Goal: Check status: Check status

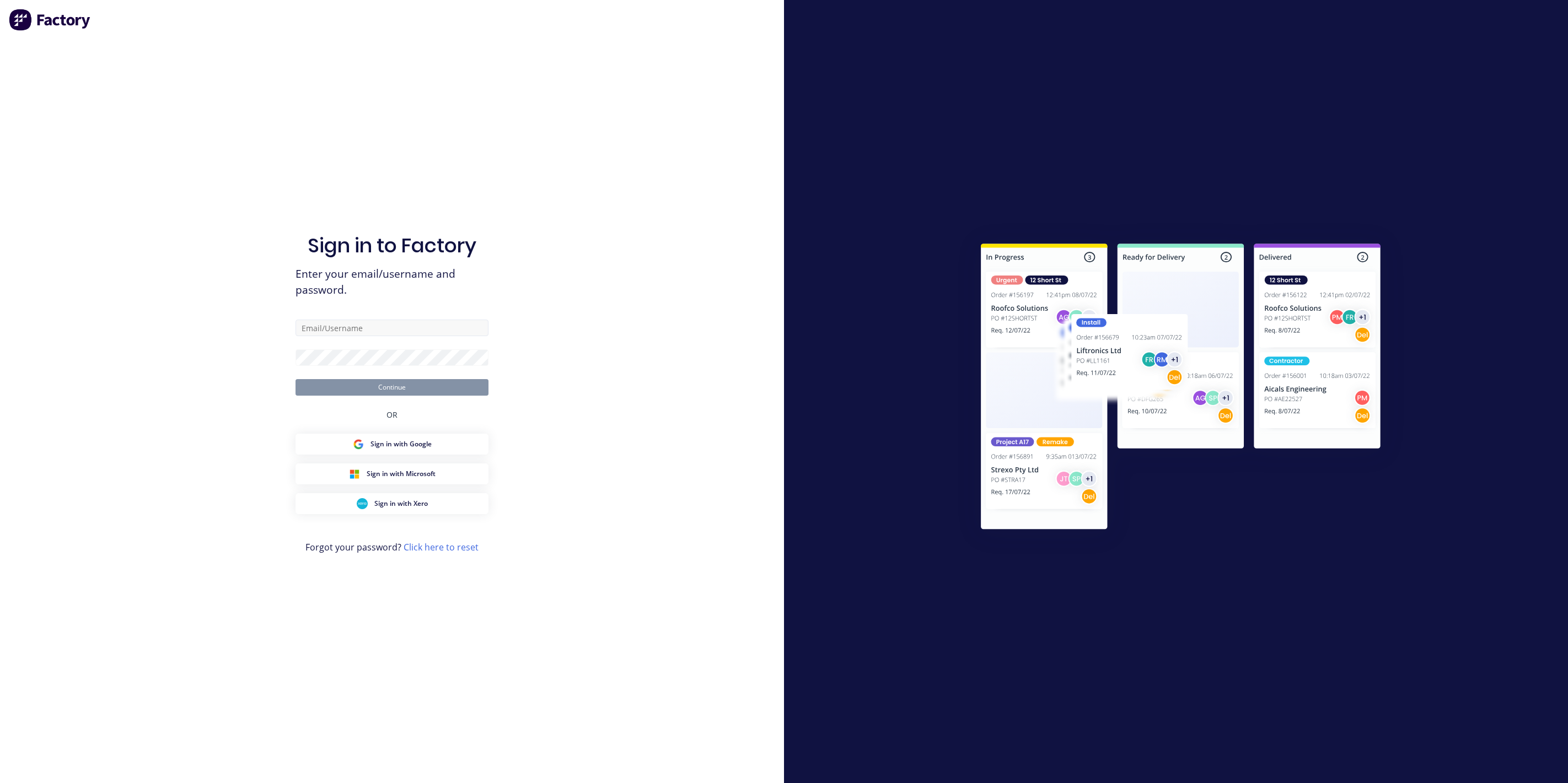
click at [394, 327] on input "text" at bounding box center [392, 328] width 193 height 16
drag, startPoint x: 419, startPoint y: 327, endPoint x: 266, endPoint y: 326, distance: 153.0
click at [266, 326] on div "Sign in to Factory Enter your email/username and password. [EMAIL_ADDRESS][PERS…" at bounding box center [392, 391] width 784 height 783
type input "[EMAIL_ADDRESS][DOMAIN_NAME]"
click at [296, 379] on button "Continue" at bounding box center [392, 387] width 193 height 16
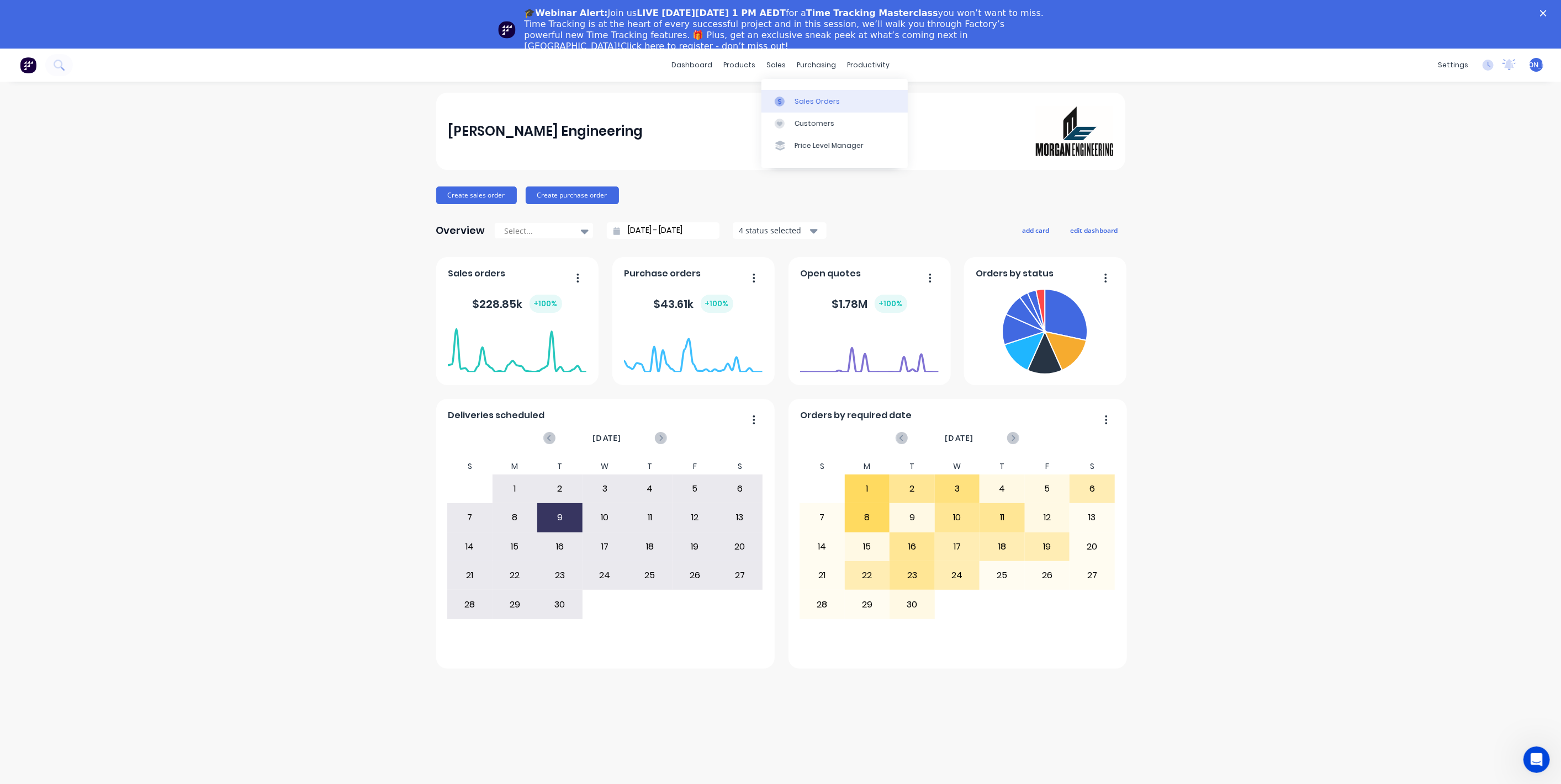
click at [787, 101] on div at bounding box center [783, 101] width 16 height 10
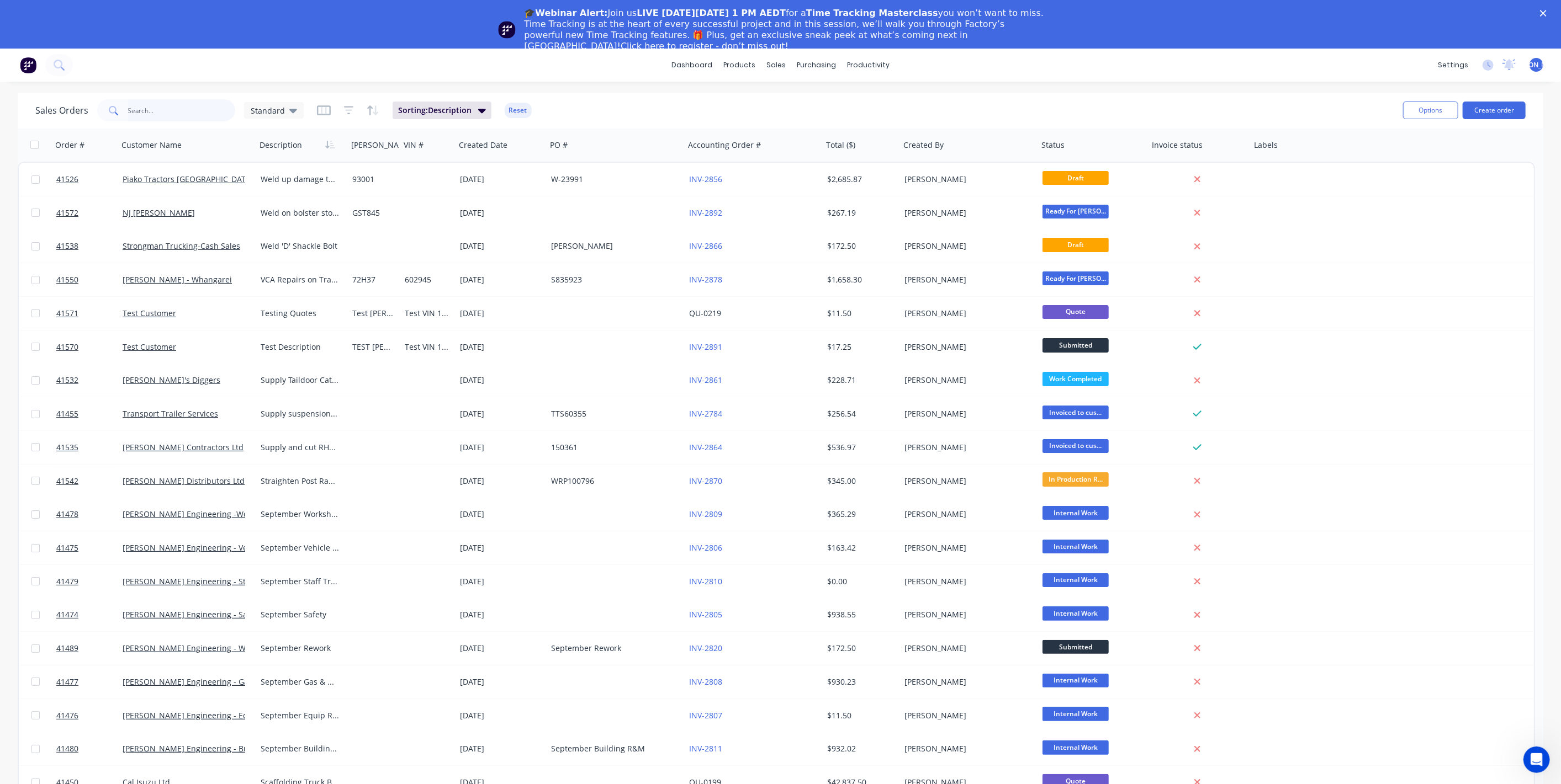
click at [157, 106] on input "text" at bounding box center [182, 110] width 108 height 22
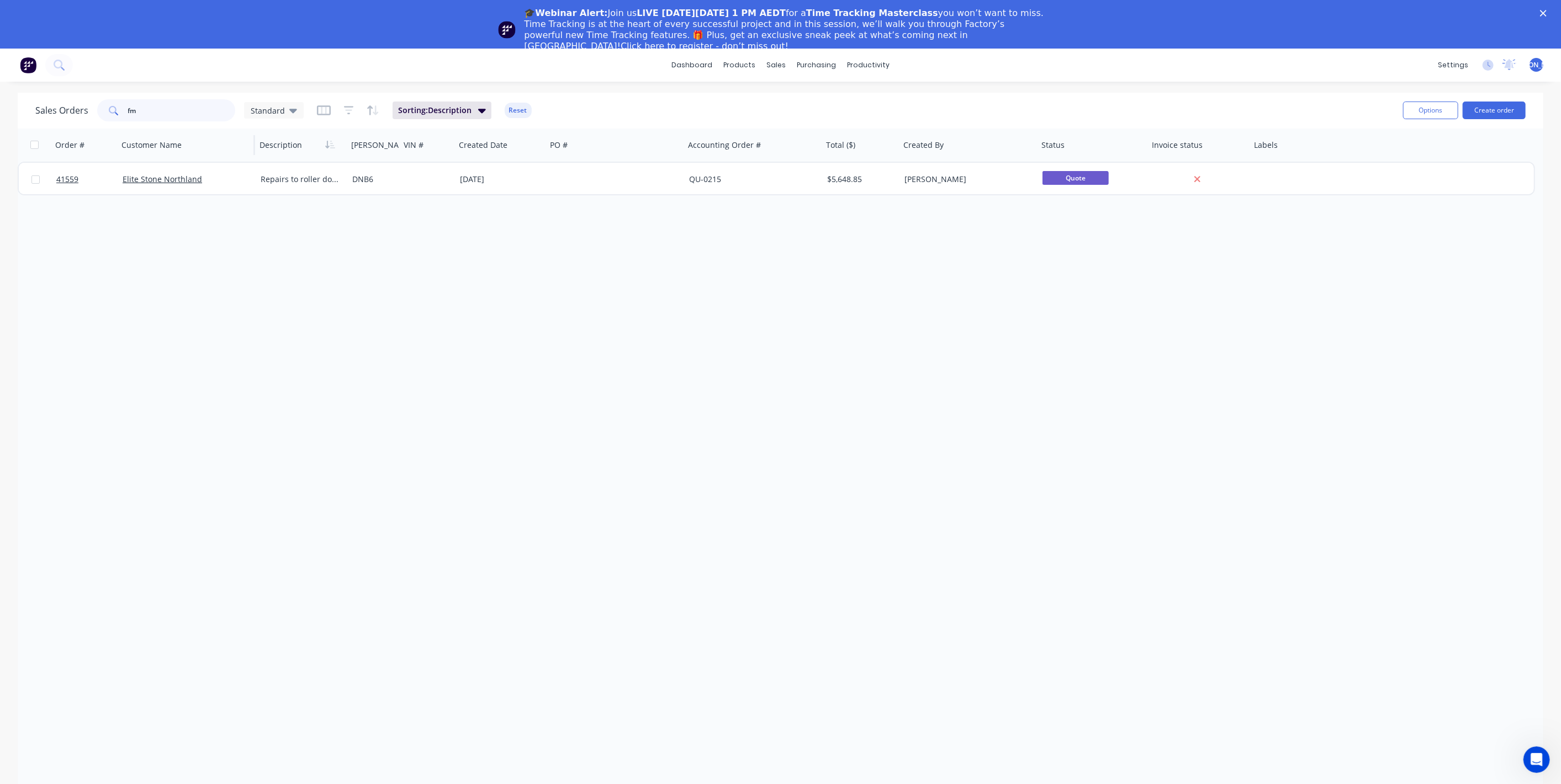
type input "f"
type input "w"
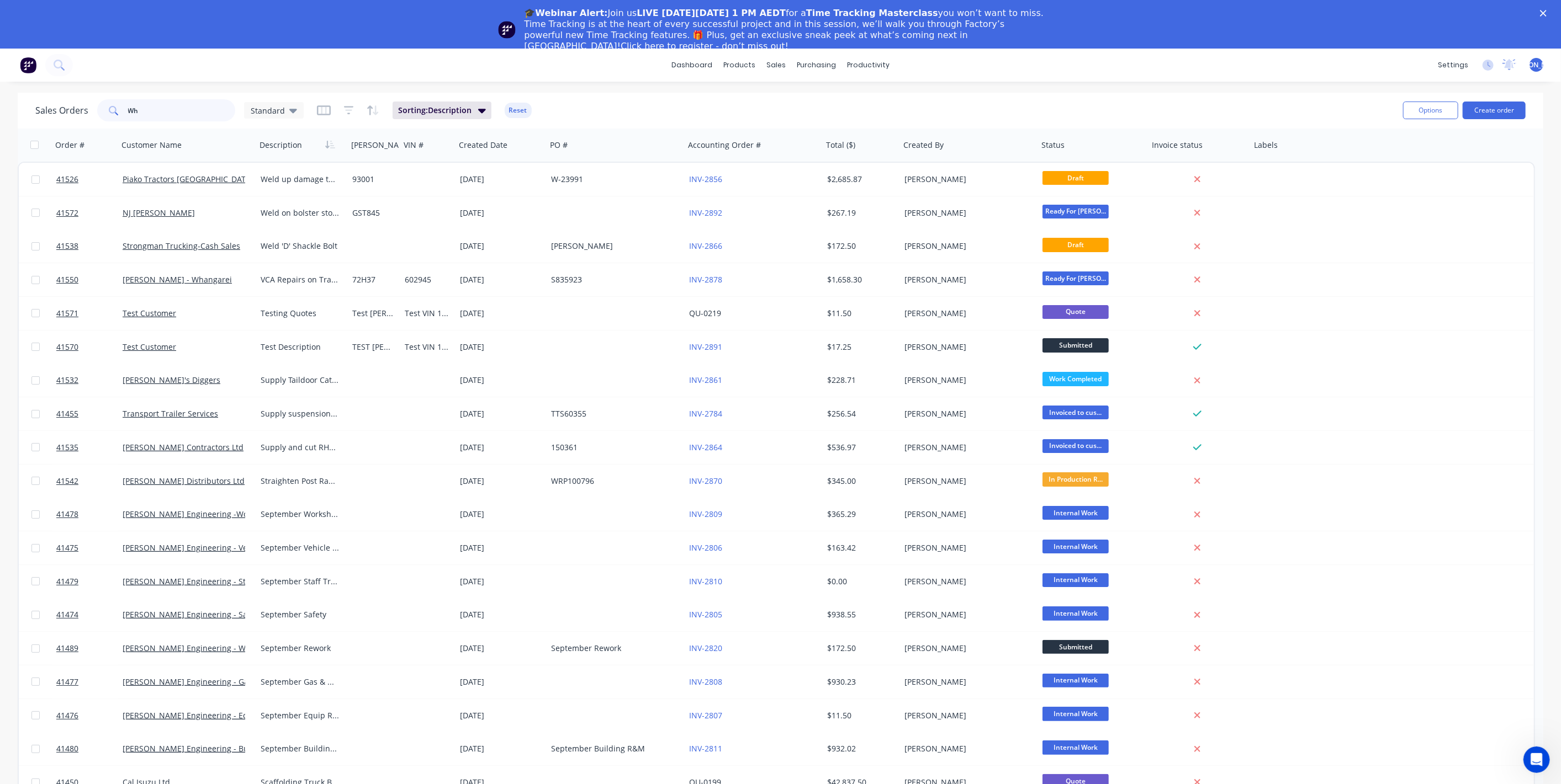
type input "W"
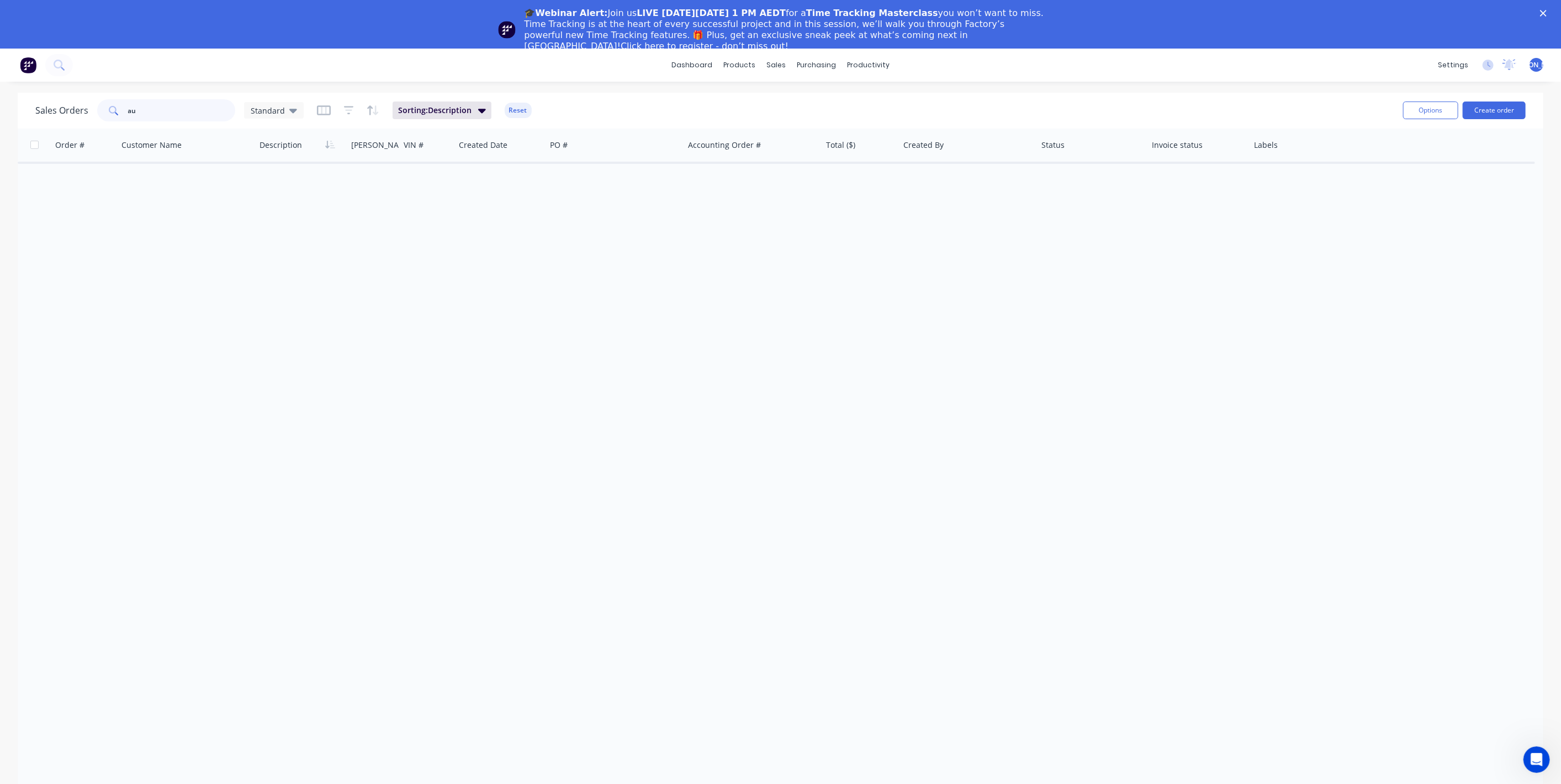
type input "a"
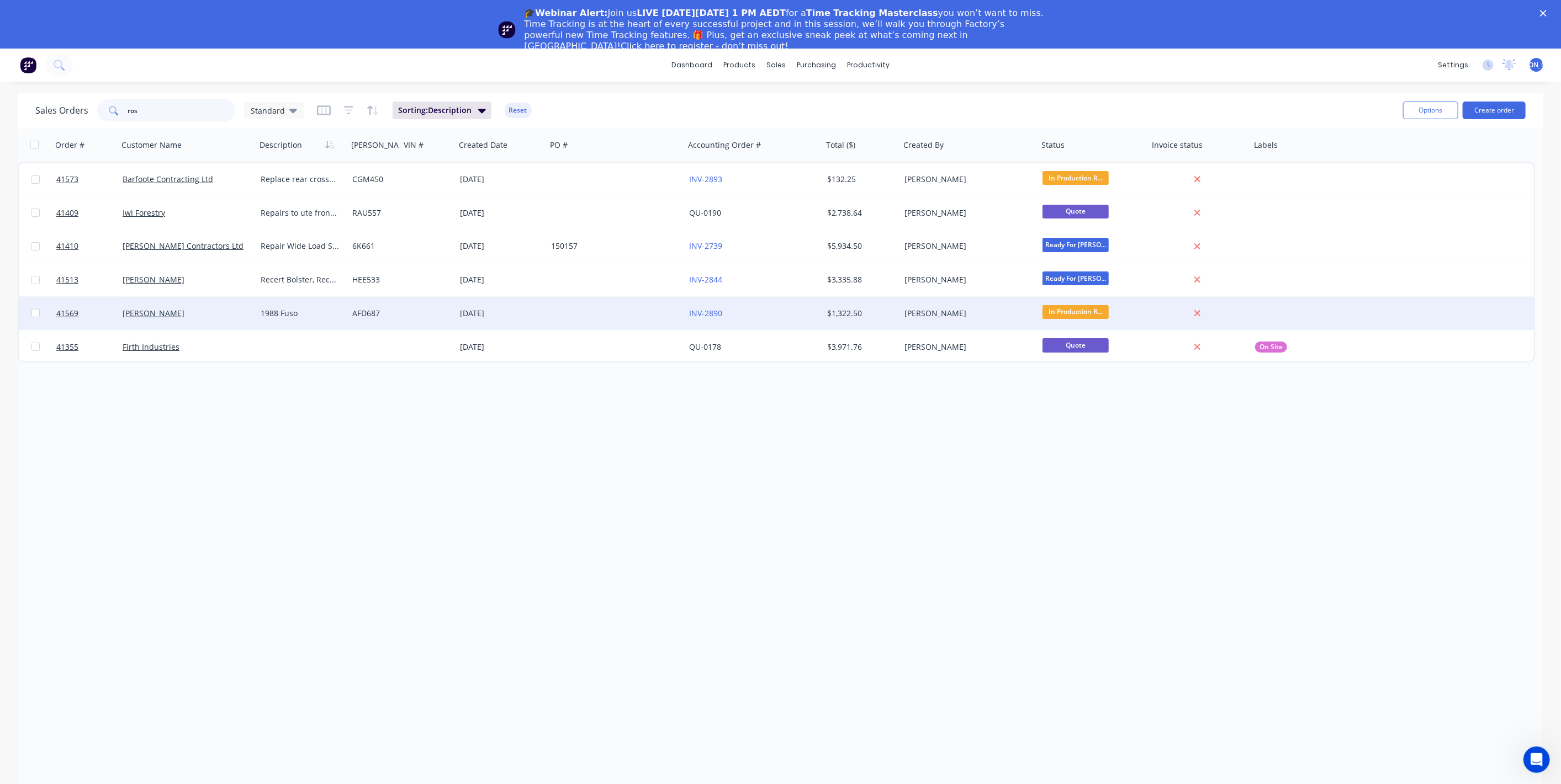
type input "ros"
click at [222, 321] on div "[PERSON_NAME]" at bounding box center [187, 313] width 138 height 33
